Goal: Task Accomplishment & Management: Use online tool/utility

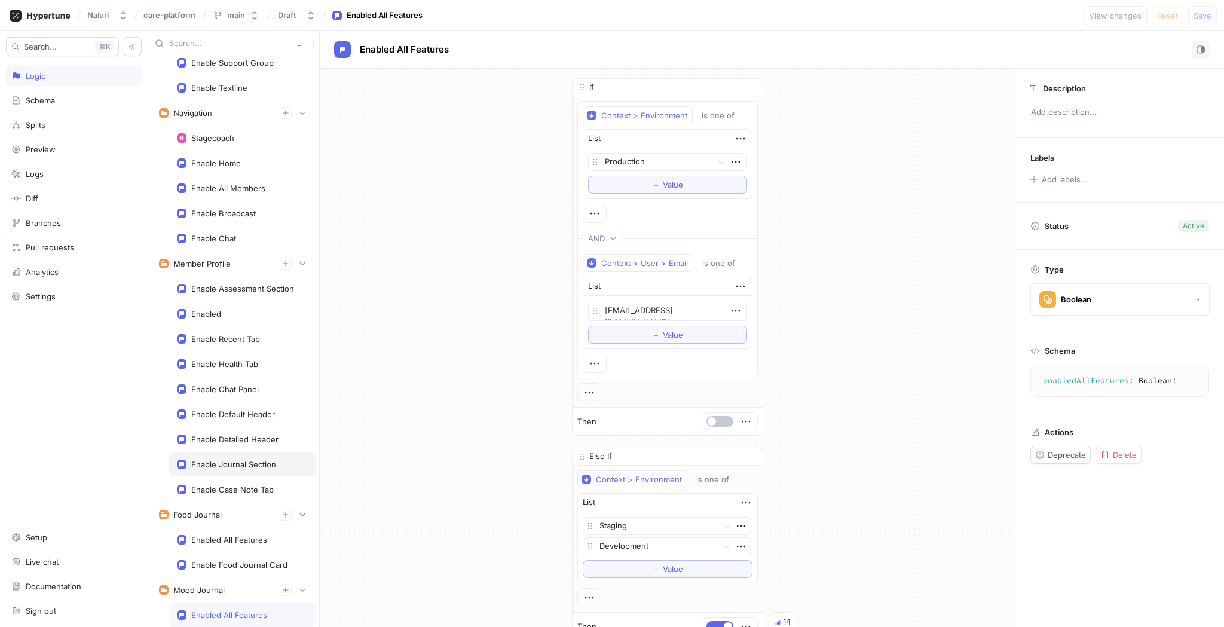
scroll to position [398, 0]
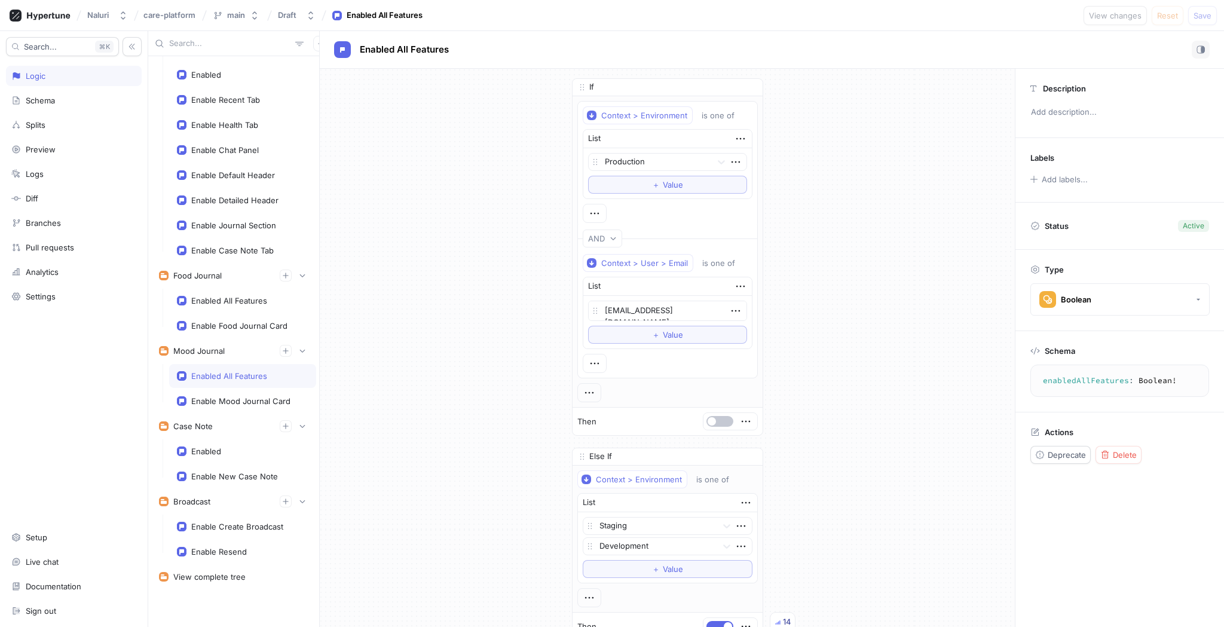
click at [256, 379] on div "Enabled All Features" at bounding box center [229, 376] width 76 height 10
click at [739, 310] on icon "button" at bounding box center [735, 310] width 13 height 13
click at [744, 327] on div "Delete" at bounding box center [783, 333] width 102 height 20
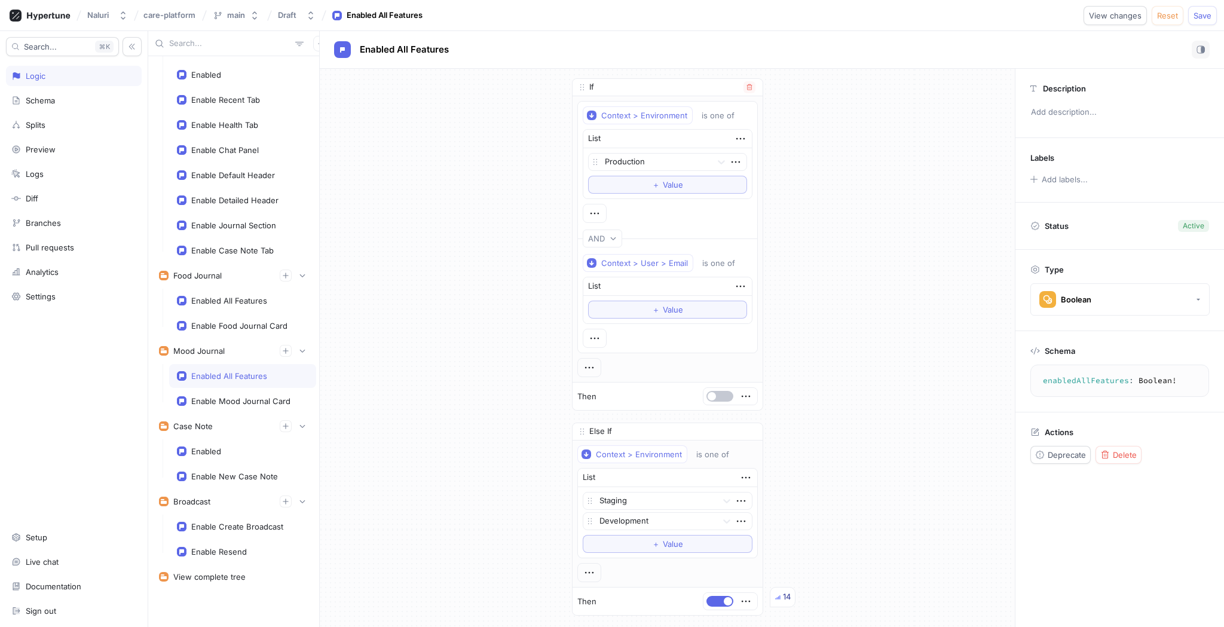
click at [732, 284] on div "List" at bounding box center [667, 286] width 169 height 19
click at [734, 284] on icon "button" at bounding box center [740, 286] width 13 height 13
click at [741, 304] on div "Delete" at bounding box center [787, 308] width 102 height 20
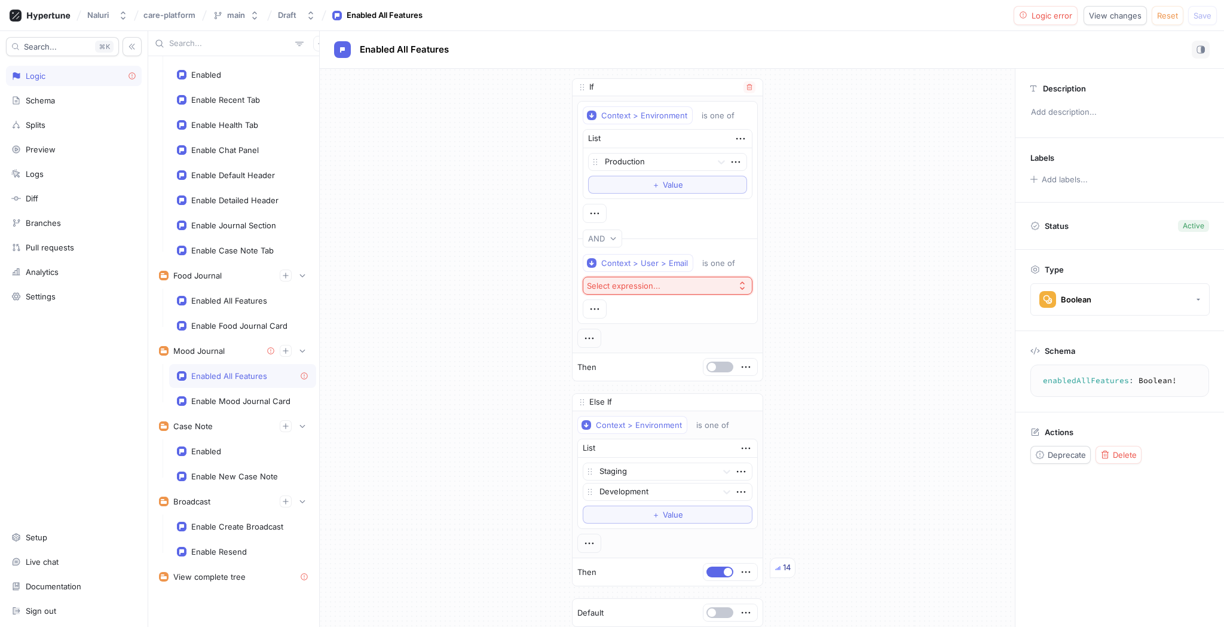
click at [716, 289] on button "Select expression..." at bounding box center [668, 286] width 170 height 18
click at [708, 340] on div "Prodcoach" at bounding box center [667, 346] width 163 height 20
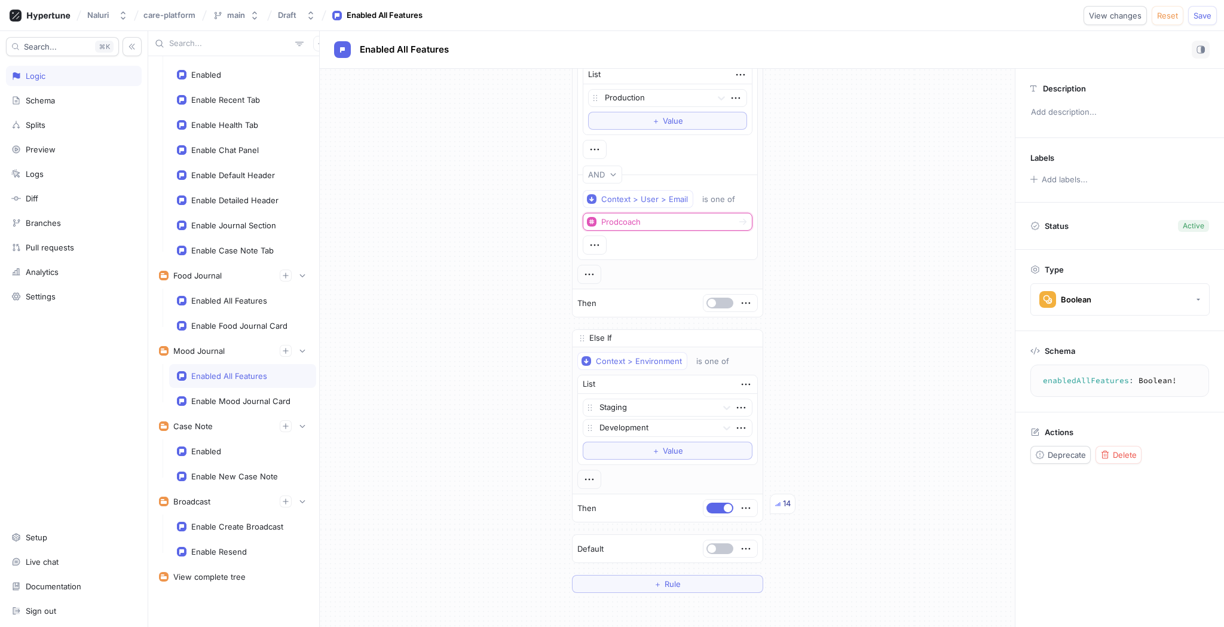
scroll to position [70, 0]
click at [254, 400] on div "Enable Mood Journal Card" at bounding box center [240, 401] width 99 height 10
type textarea "x"
type textarea "enableMoodJournalCard: Boolean!"
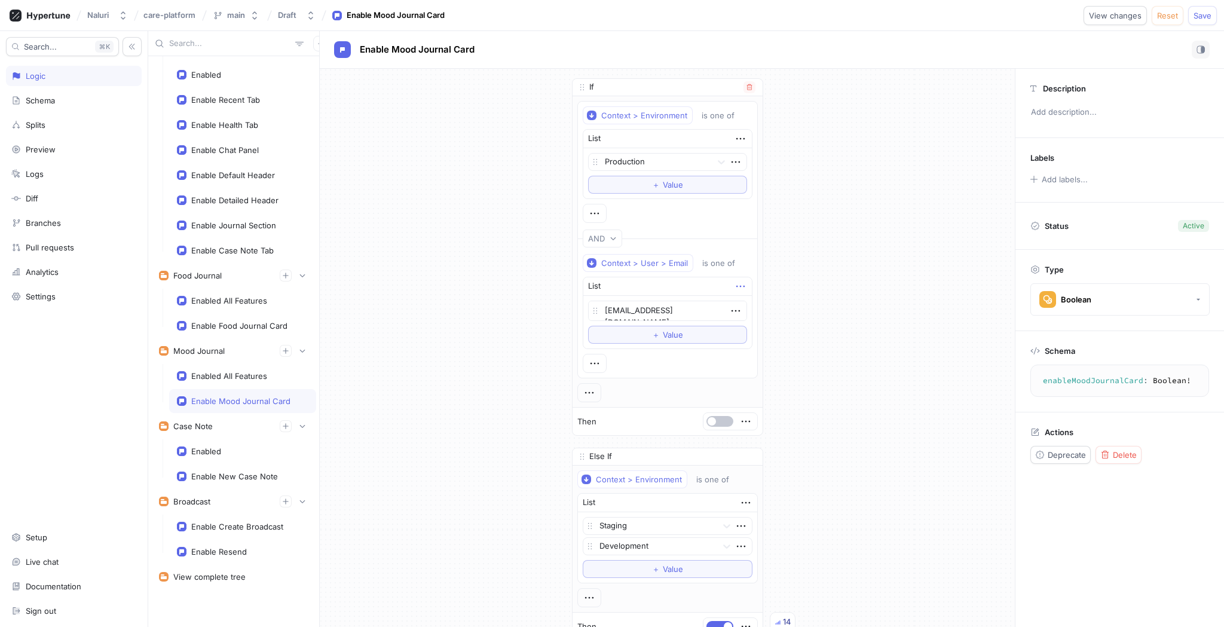
type textarea "x"
click at [744, 287] on icon "button" at bounding box center [740, 286] width 13 height 13
click at [751, 307] on p "Delete" at bounding box center [763, 308] width 24 height 12
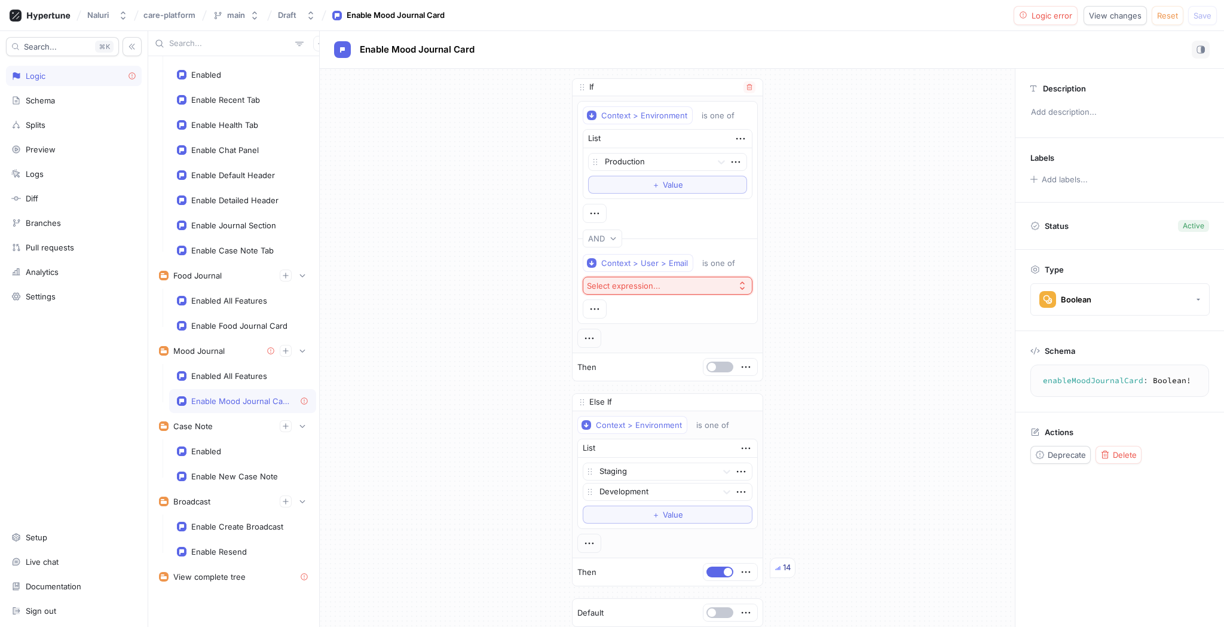
click at [738, 284] on icon "button" at bounding box center [743, 286] width 10 height 10
click at [720, 337] on div "Prodcoach" at bounding box center [667, 346] width 163 height 20
click at [1208, 13] on span "Save" at bounding box center [1203, 15] width 18 height 7
